Goal: Information Seeking & Learning: Learn about a topic

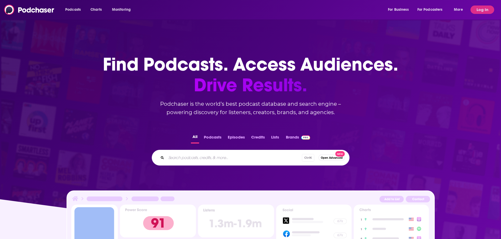
click at [228, 154] on input "Search podcasts, credits, & more..." at bounding box center [234, 158] width 136 height 8
type input "victory"
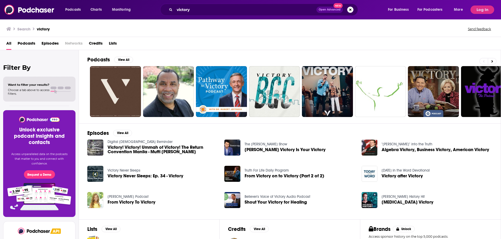
click at [23, 44] on span "Podcasts" at bounding box center [27, 44] width 18 height 11
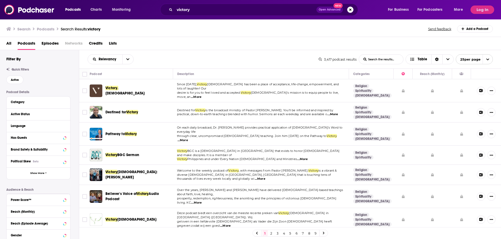
scroll to position [79, 0]
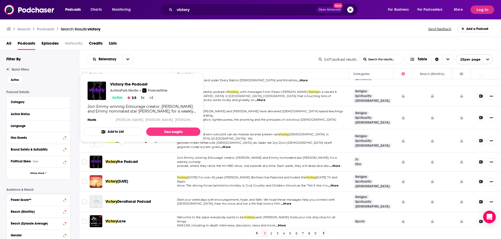
click at [125, 160] on span "the Podcast" at bounding box center [127, 162] width 20 height 4
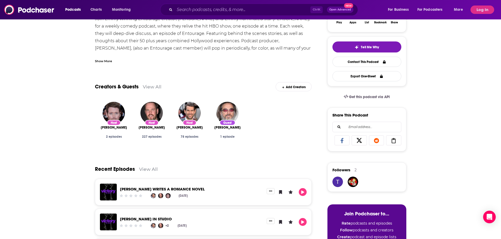
scroll to position [17, 0]
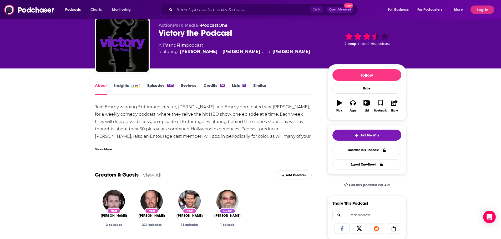
click at [165, 88] on link "Episodes 227" at bounding box center [160, 89] width 26 height 12
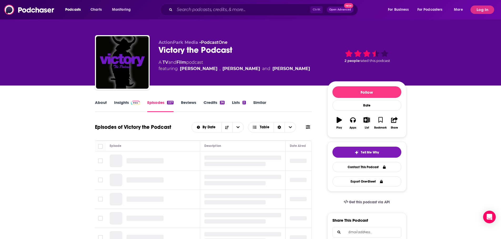
click at [126, 103] on link "Insights" at bounding box center [127, 106] width 26 height 12
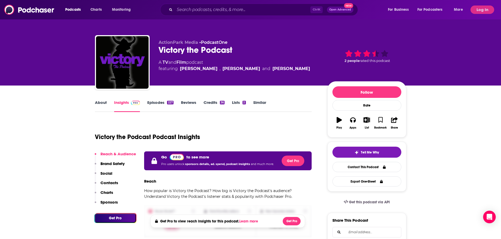
click at [477, 8] on button "Log In" at bounding box center [482, 10] width 24 height 8
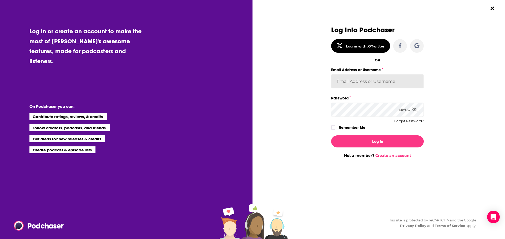
type input "[PERSON_NAME][EMAIL_ADDRESS][DOMAIN_NAME]"
click at [356, 139] on button "Log In" at bounding box center [377, 142] width 92 height 12
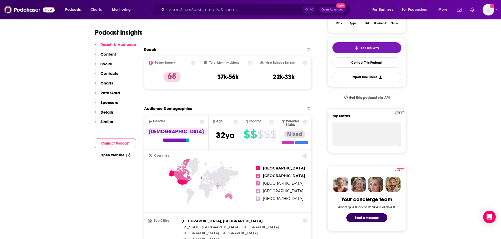
scroll to position [105, 0]
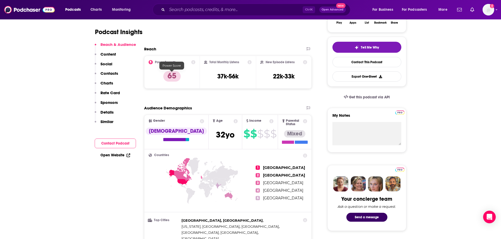
click at [172, 77] on p "65" at bounding box center [171, 76] width 17 height 11
click at [173, 78] on p "65" at bounding box center [171, 76] width 17 height 11
drag, startPoint x: 194, startPoint y: 59, endPoint x: 193, endPoint y: 63, distance: 4.1
click at [194, 59] on div "Power Score™ 65" at bounding box center [172, 72] width 56 height 33
click at [193, 63] on icon at bounding box center [193, 62] width 4 height 4
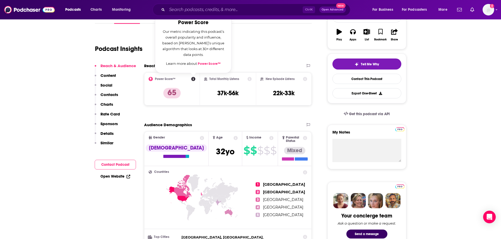
scroll to position [79, 0]
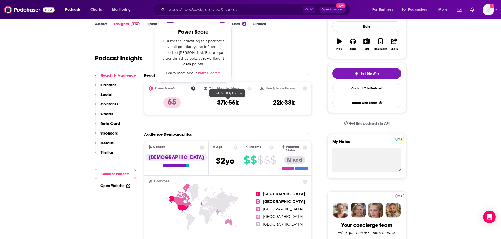
click at [221, 103] on h3 "37k-56k" at bounding box center [227, 103] width 21 height 8
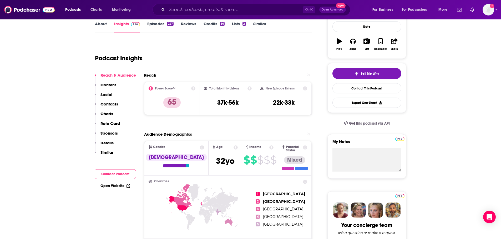
click at [249, 89] on icon at bounding box center [249, 88] width 4 height 4
click at [303, 88] on icon at bounding box center [305, 88] width 4 height 4
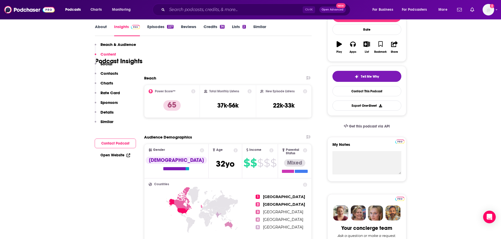
scroll to position [0, 0]
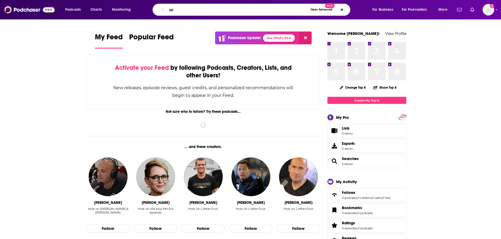
type input "s"
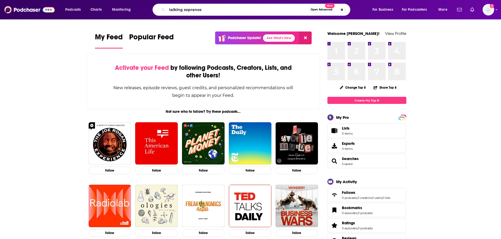
type input "talking sopranos"
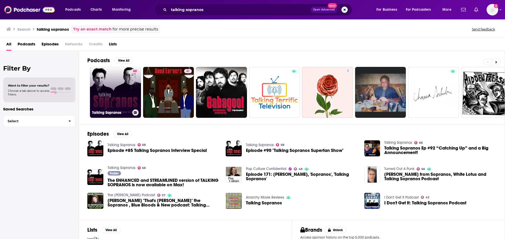
click at [107, 87] on link "68 Talking Sopranos" at bounding box center [115, 92] width 51 height 51
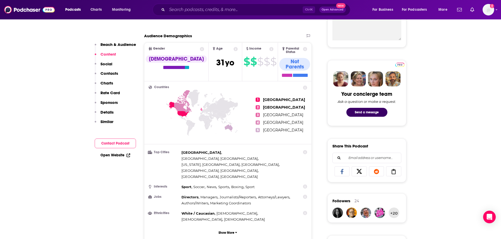
scroll to position [26, 0]
